Goal: Information Seeking & Learning: Learn about a topic

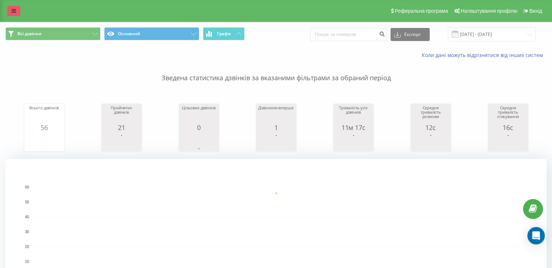
click at [7, 9] on link at bounding box center [13, 11] width 13 height 10
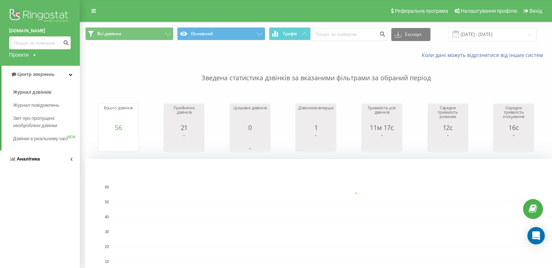
click at [46, 168] on link "Аналiтика" at bounding box center [40, 158] width 80 height 17
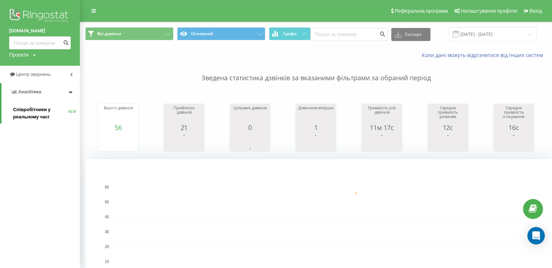
click at [35, 121] on link "Співробітники у реальному часі NEW" at bounding box center [46, 113] width 67 height 20
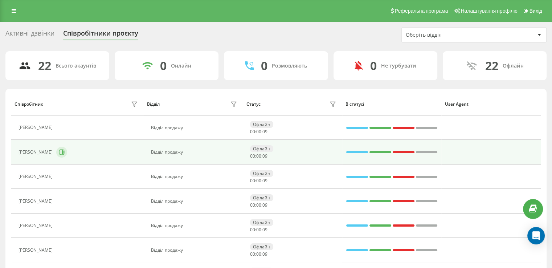
click at [64, 151] on button at bounding box center [61, 151] width 11 height 11
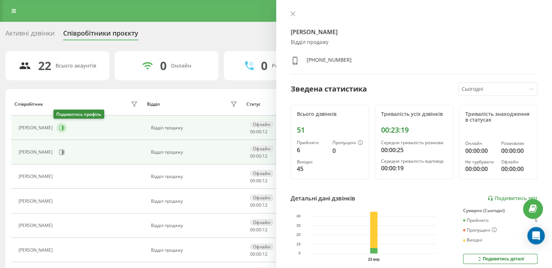
click at [60, 129] on icon at bounding box center [62, 128] width 6 height 6
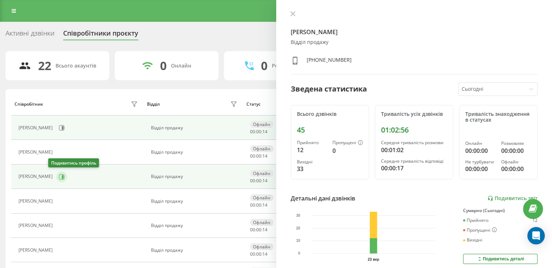
click at [62, 174] on icon at bounding box center [63, 176] width 2 height 4
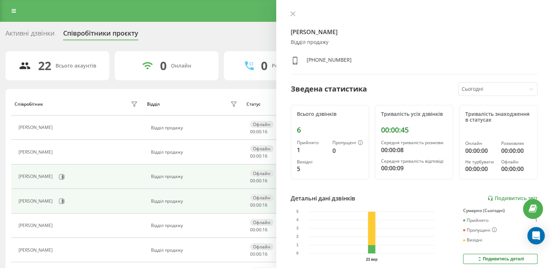
click at [71, 201] on div "Левченко Максим" at bounding box center [78, 201] width 121 height 12
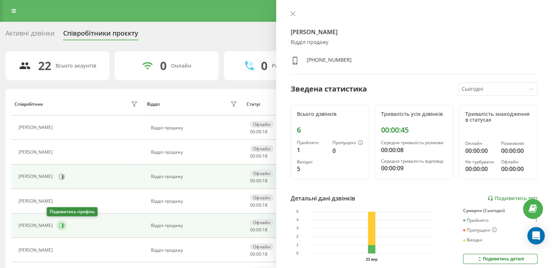
click at [62, 224] on icon at bounding box center [63, 225] width 2 height 4
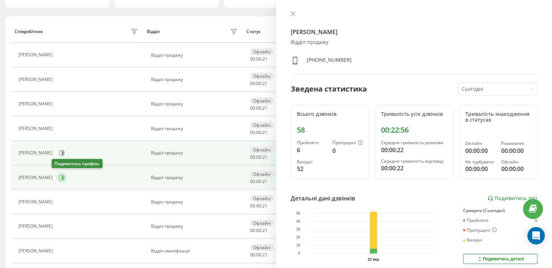
click at [62, 177] on button at bounding box center [61, 177] width 11 height 11
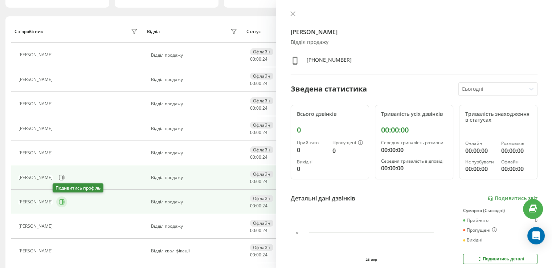
click at [56, 198] on button at bounding box center [61, 201] width 11 height 11
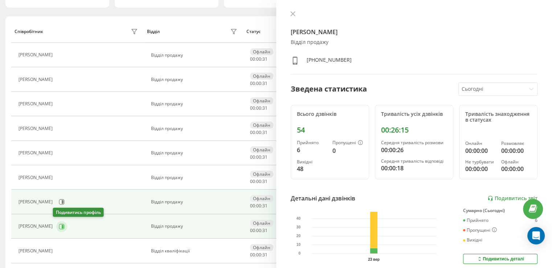
click at [62, 226] on icon at bounding box center [63, 226] width 2 height 4
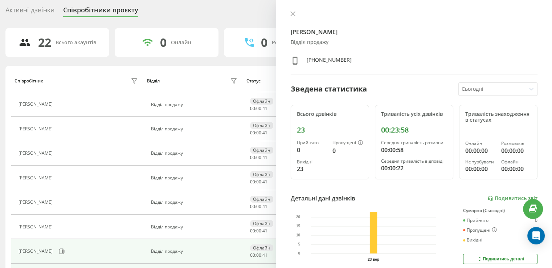
scroll to position [12, 0]
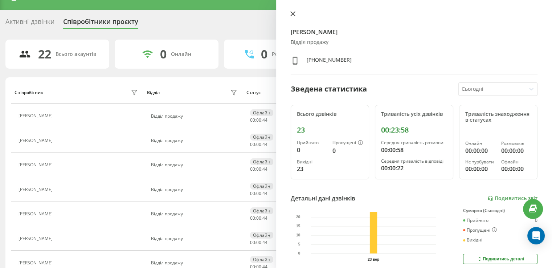
drag, startPoint x: 296, startPoint y: 14, endPoint x: 301, endPoint y: 11, distance: 6.2
click at [296, 14] on button at bounding box center [292, 14] width 9 height 7
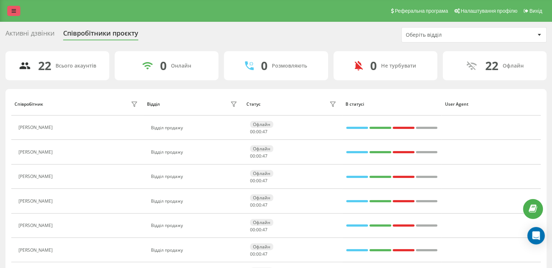
click at [15, 12] on icon at bounding box center [14, 10] width 4 height 5
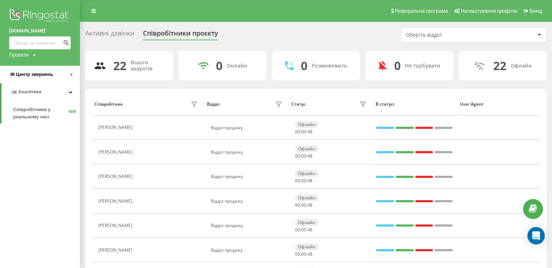
click at [36, 77] on span "Центр звернень" at bounding box center [31, 74] width 44 height 7
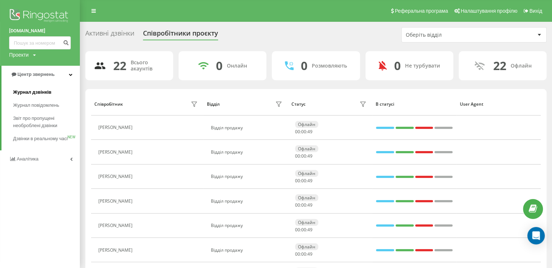
click at [41, 93] on span "Журнал дзвінків" at bounding box center [32, 91] width 38 height 7
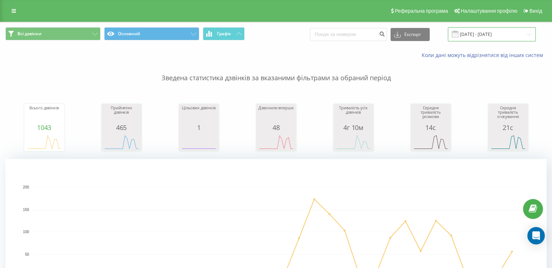
click at [508, 32] on input "23.08.2025 - 23.09.2025" at bounding box center [491, 34] width 88 height 14
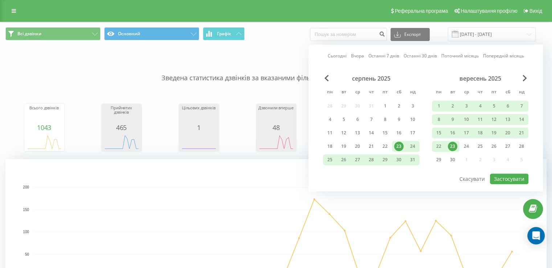
click at [331, 58] on link "Сьогодні" at bounding box center [336, 56] width 19 height 7
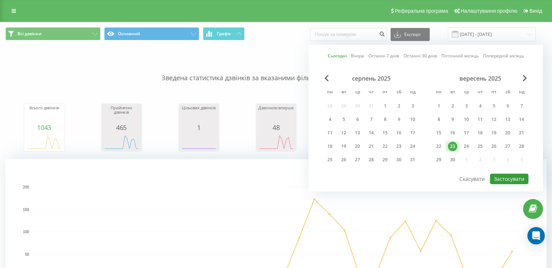
click at [501, 173] on button "Застосувати" at bounding box center [509, 178] width 38 height 11
type input "[DATE] - [DATE]"
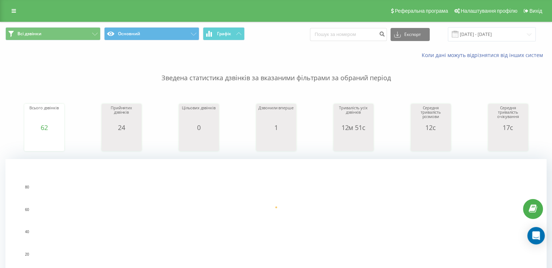
click at [103, 63] on p "Зведена статистика дзвінків за вказаними фільтрами за обраний період" at bounding box center [275, 71] width 541 height 24
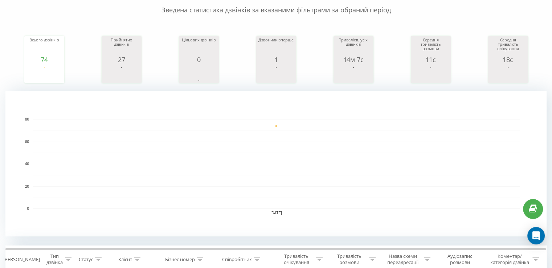
scroll to position [36, 0]
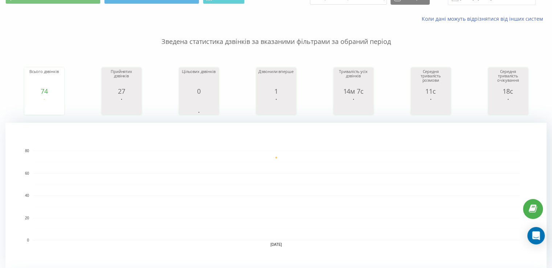
click at [395, 183] on rect "A chart." at bounding box center [276, 195] width 487 height 90
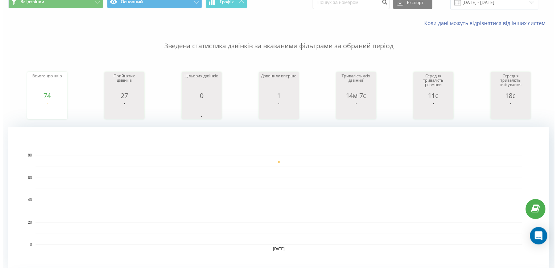
scroll to position [0, 0]
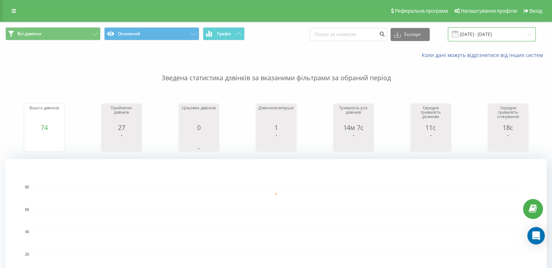
click at [487, 29] on input "[DATE] - [DATE]" at bounding box center [491, 34] width 88 height 14
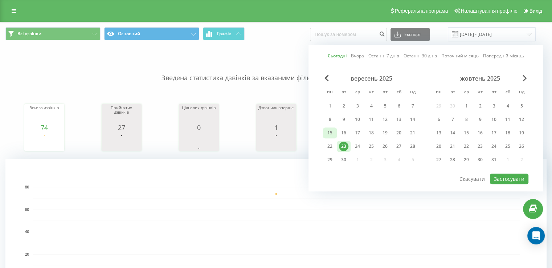
click at [331, 131] on div "15" at bounding box center [329, 132] width 9 height 9
click at [505, 175] on button "Застосувати" at bounding box center [509, 178] width 38 height 11
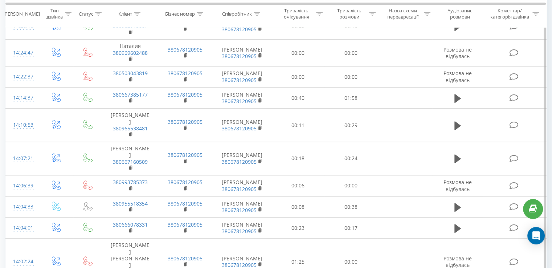
scroll to position [830, 0]
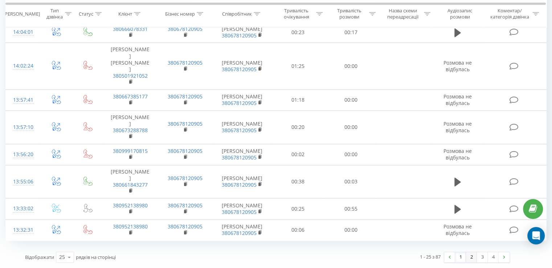
click at [471, 253] on link "2" at bounding box center [471, 257] width 11 height 10
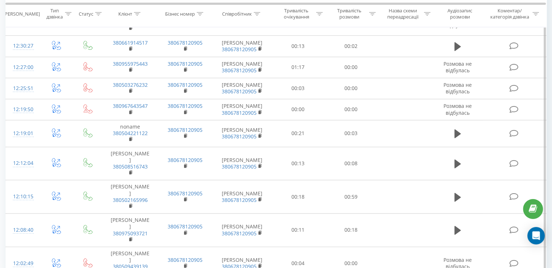
scroll to position [863, 0]
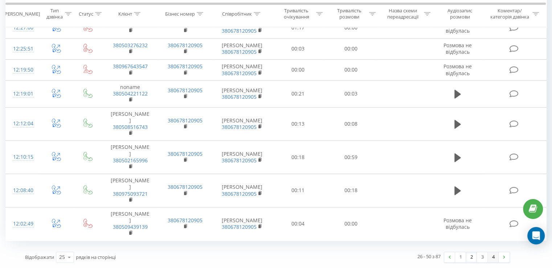
click at [490, 256] on link "4" at bounding box center [492, 257] width 11 height 10
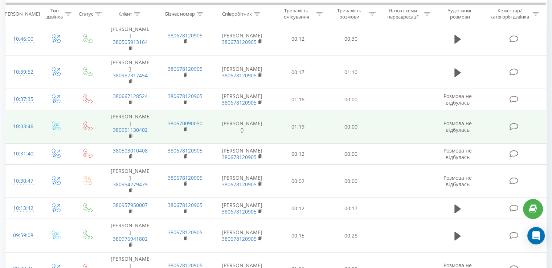
scroll to position [403, 0]
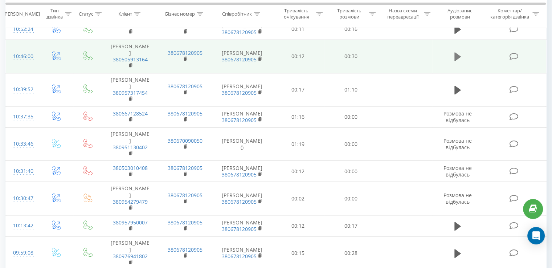
click at [457, 61] on icon at bounding box center [457, 56] width 7 height 9
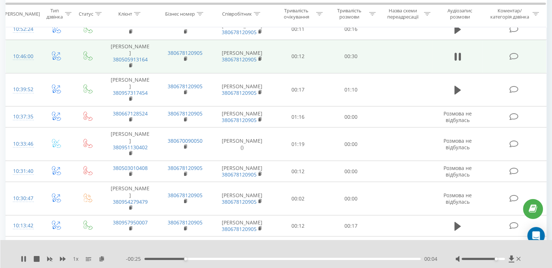
drag, startPoint x: 488, startPoint y: 257, endPoint x: 496, endPoint y: 257, distance: 8.7
click at [496, 257] on div at bounding box center [482, 258] width 43 height 2
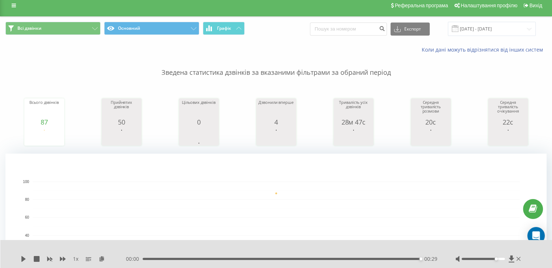
scroll to position [0, 0]
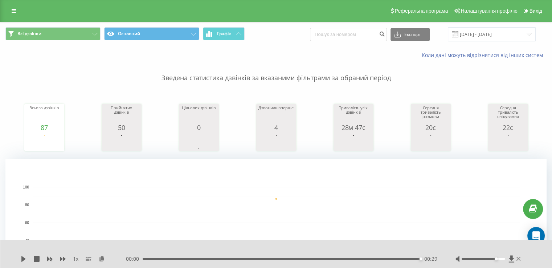
click at [531, 42] on div "Всі дзвінки Основний Графік Експорт .csv .xls .xlsx 15.09.2025 - 15.09.2025" at bounding box center [275, 34] width 551 height 24
click at [496, 38] on input "15.09.2025 - 15.09.2025" at bounding box center [491, 34] width 88 height 14
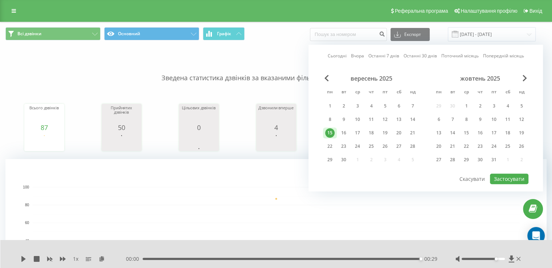
click at [340, 60] on div "Сьогодні Вчора Останні 7 днів Останні 30 днів Поточний місяць Попередній місяць…" at bounding box center [425, 118] width 234 height 146
click at [340, 54] on link "Сьогодні" at bounding box center [336, 56] width 19 height 7
click at [513, 176] on button "Застосувати" at bounding box center [509, 178] width 38 height 11
type input "[DATE] - [DATE]"
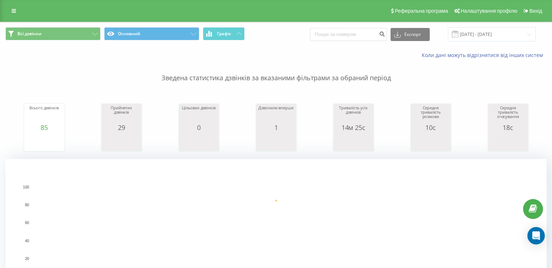
click at [447, 69] on p "Зведена статистика дзвінків за вказаними фільтрами за обраний період" at bounding box center [275, 71] width 541 height 24
click at [131, 266] on rect "A chart." at bounding box center [276, 232] width 487 height 90
click at [23, 41] on span "Всі дзвінки Основний Графік" at bounding box center [137, 34] width 265 height 14
click at [17, 11] on link at bounding box center [13, 11] width 13 height 10
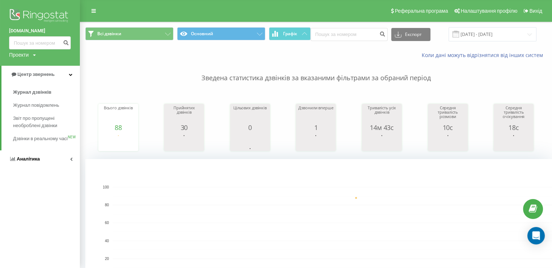
click at [35, 161] on span "Аналiтика" at bounding box center [28, 158] width 23 height 5
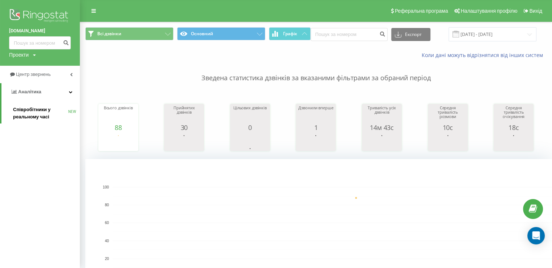
click at [46, 113] on span "Співробітники у реальному часі" at bounding box center [40, 113] width 55 height 15
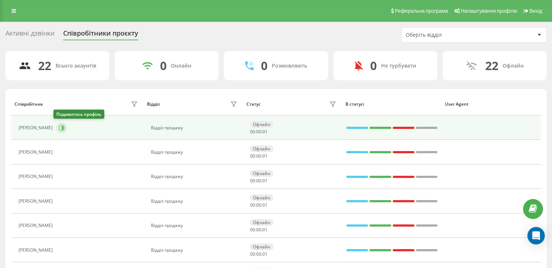
click at [62, 127] on icon at bounding box center [63, 128] width 2 height 4
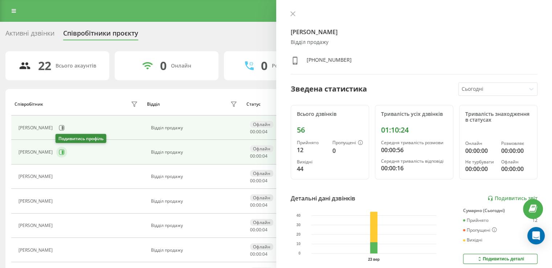
click at [56, 152] on button at bounding box center [61, 151] width 11 height 11
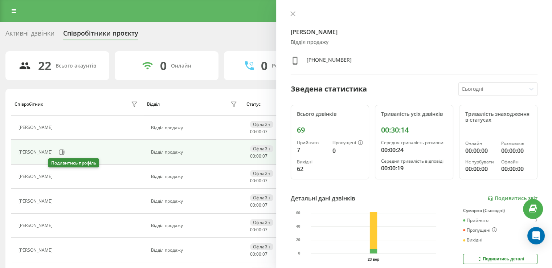
click at [56, 174] on button at bounding box center [60, 177] width 9 height 10
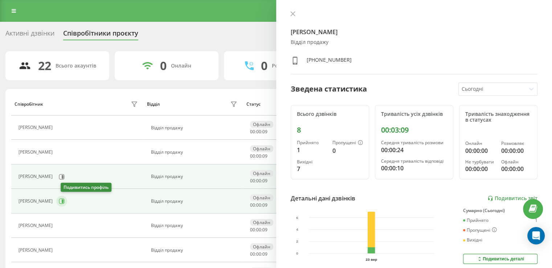
click at [64, 199] on icon at bounding box center [62, 201] width 6 height 6
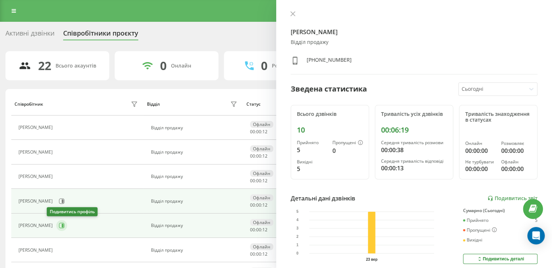
click at [59, 225] on icon at bounding box center [62, 225] width 6 height 6
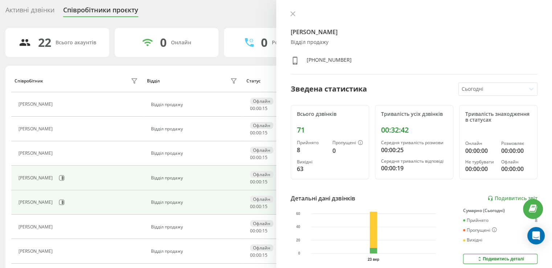
scroll to position [36, 0]
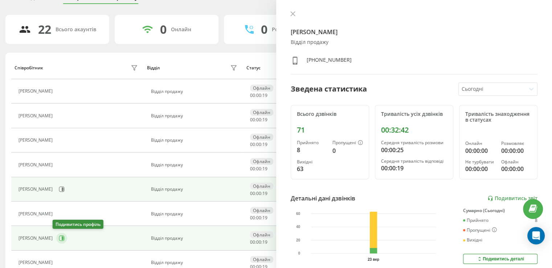
click at [56, 233] on button at bounding box center [61, 237] width 11 height 11
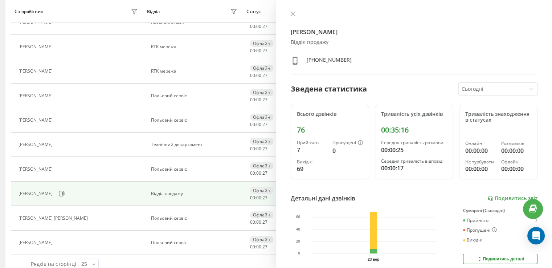
scroll to position [410, 0]
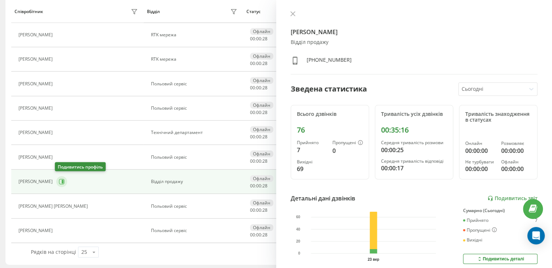
click at [62, 180] on icon at bounding box center [62, 181] width 6 height 6
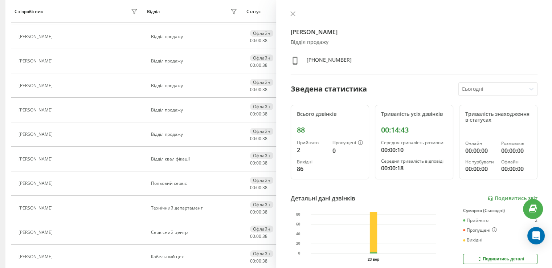
scroll to position [120, 0]
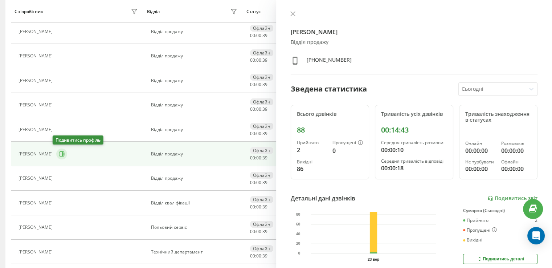
click at [59, 157] on button at bounding box center [61, 153] width 11 height 11
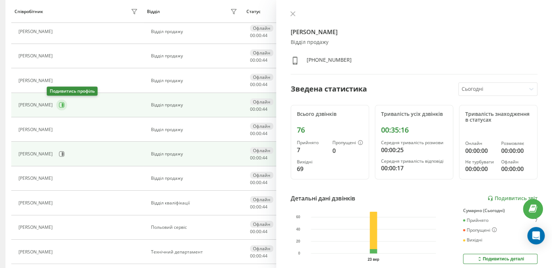
click at [56, 107] on button at bounding box center [61, 104] width 11 height 11
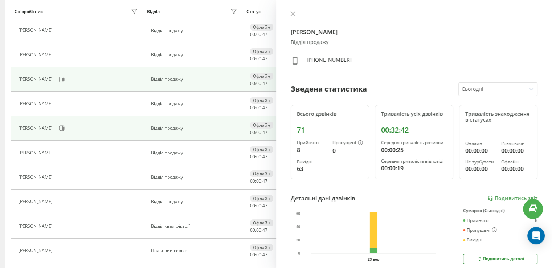
scroll to position [84, 0]
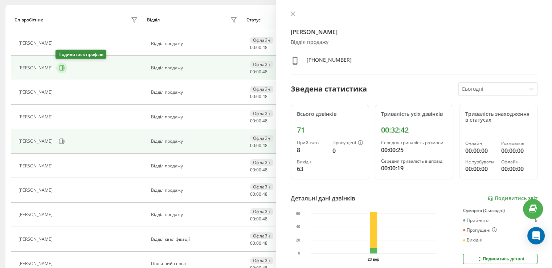
click at [62, 67] on icon at bounding box center [63, 68] width 2 height 4
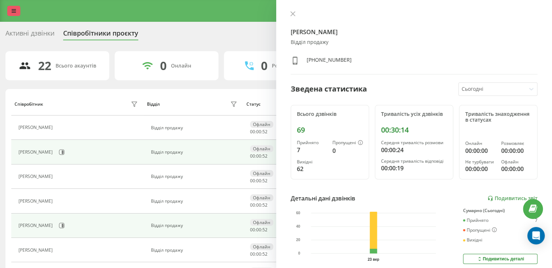
click at [14, 15] on link at bounding box center [13, 11] width 13 height 10
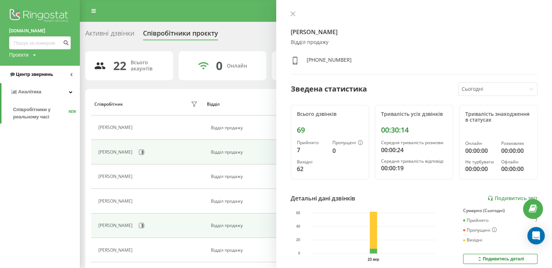
click at [72, 73] on link "Центр звернень" at bounding box center [40, 74] width 80 height 17
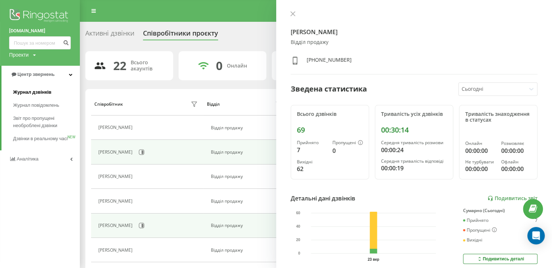
click at [45, 89] on span "Журнал дзвінків" at bounding box center [32, 91] width 38 height 7
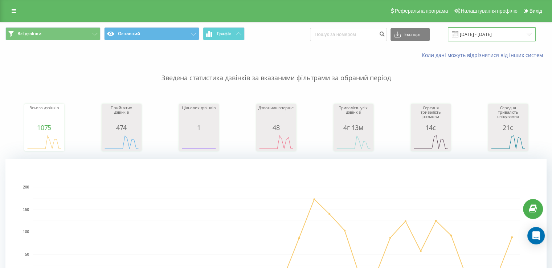
click at [490, 34] on input "[DATE] - [DATE]" at bounding box center [491, 34] width 88 height 14
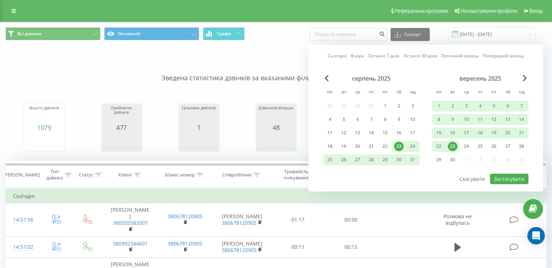
click at [479, 37] on input "23.08.2025 - 23.09.2025" at bounding box center [491, 34] width 88 height 14
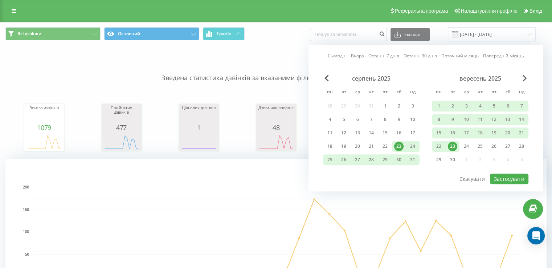
click at [335, 58] on link "Сьогодні" at bounding box center [336, 56] width 19 height 7
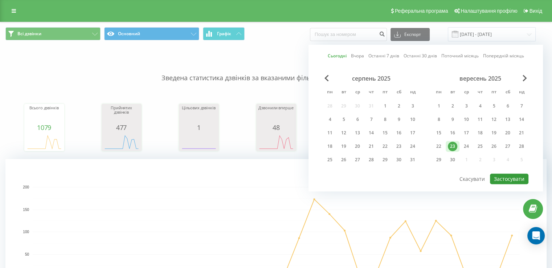
click at [502, 173] on button "Застосувати" at bounding box center [509, 178] width 38 height 11
type input "[DATE] - [DATE]"
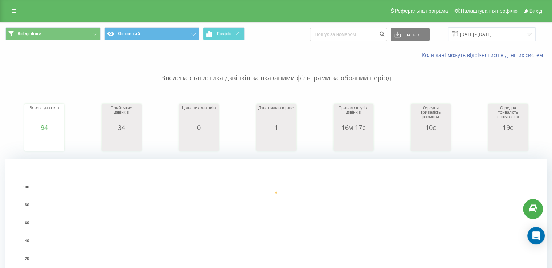
click at [483, 67] on p "Зведена статистика дзвінків за вказаними фільтрами за обраний період" at bounding box center [275, 71] width 541 height 24
click at [139, 266] on rect "A chart." at bounding box center [276, 232] width 487 height 90
click at [13, 101] on div "Всього дзвінків 118 date totalCalls [DATE] [PHONE_NUMBER][DATE] Прийнятих дзвін…" at bounding box center [275, 120] width 541 height 62
click at [487, 79] on p "Зведена статистика дзвінків за вказаними фільтрами за обраний період" at bounding box center [275, 71] width 541 height 24
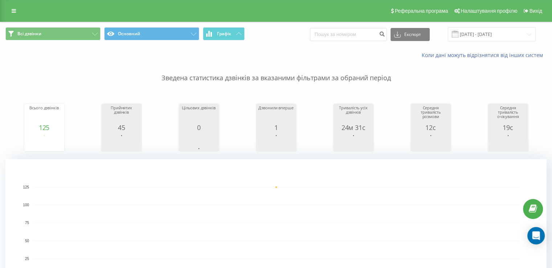
click at [501, 78] on p "Зведена статистика дзвінків за вказаними фільтрами за обраний період" at bounding box center [275, 71] width 541 height 24
click at [437, 173] on rect "A chart." at bounding box center [275, 231] width 541 height 145
click at [456, 186] on rect "A chart." at bounding box center [275, 231] width 541 height 145
click at [405, 162] on rect "A chart." at bounding box center [275, 231] width 541 height 145
click at [458, 174] on rect "A chart." at bounding box center [275, 231] width 541 height 145
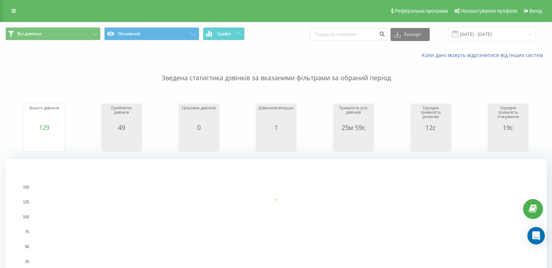
click at [434, 79] on p "Зведена статистика дзвінків за вказаними фільтрами за обраний період" at bounding box center [275, 71] width 541 height 24
